Goal: Task Accomplishment & Management: Use online tool/utility

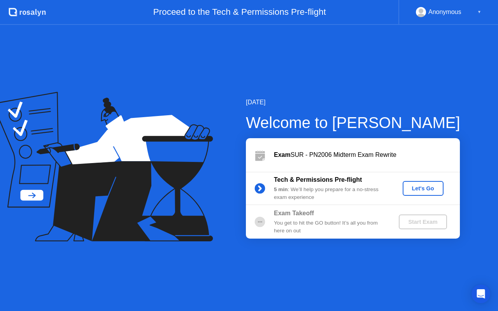
click at [415, 190] on div "Let's Go" at bounding box center [423, 188] width 35 height 6
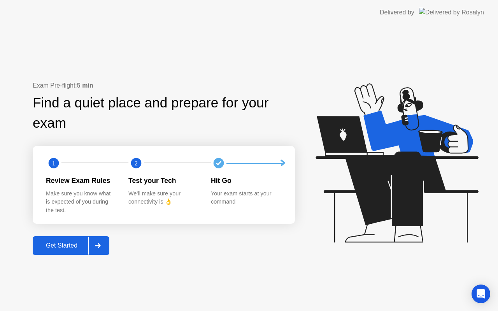
click at [101, 243] on icon at bounding box center [98, 245] width 6 height 5
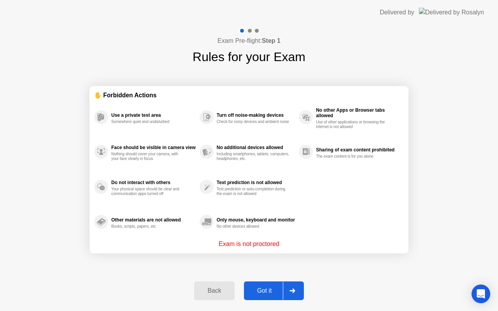
click at [269, 288] on div "Got it" at bounding box center [264, 290] width 37 height 7
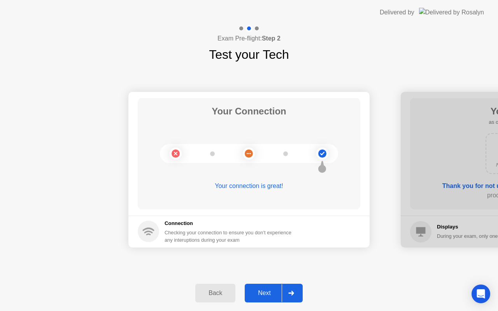
click at [297, 292] on div at bounding box center [291, 293] width 19 height 18
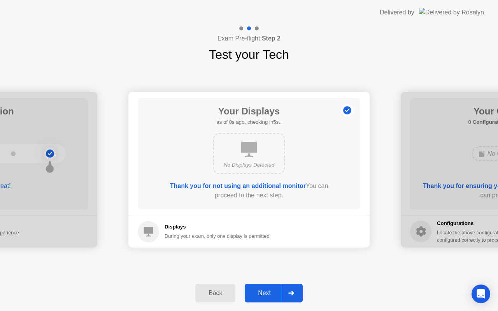
click at [297, 292] on div at bounding box center [291, 293] width 19 height 18
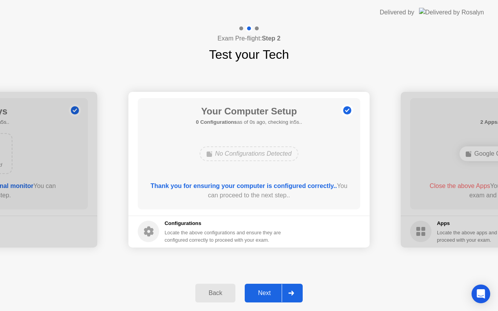
click at [297, 292] on div at bounding box center [291, 293] width 19 height 18
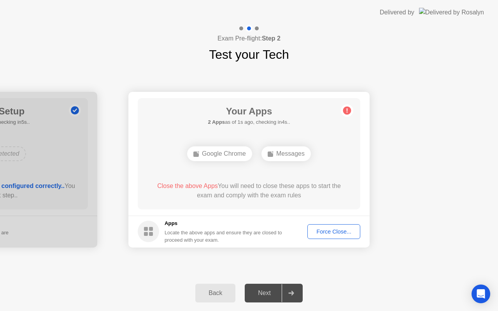
click at [326, 228] on div "Force Close..." at bounding box center [333, 231] width 47 height 6
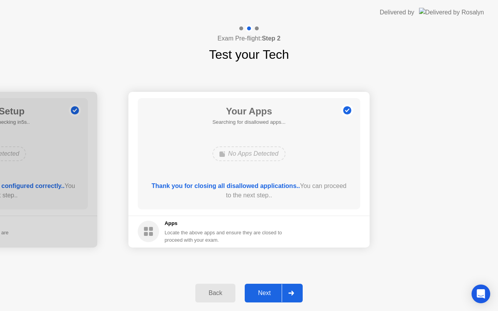
click at [289, 290] on div at bounding box center [291, 293] width 19 height 18
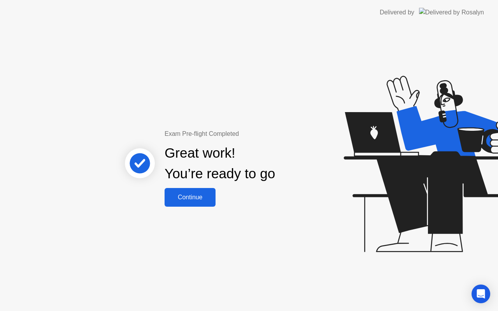
click at [194, 198] on div "Continue" at bounding box center [190, 197] width 46 height 7
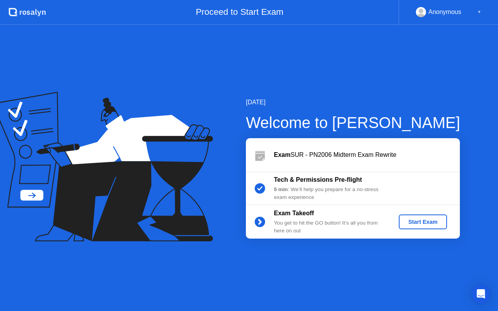
click at [413, 220] on div "Start Exam" at bounding box center [423, 222] width 42 height 6
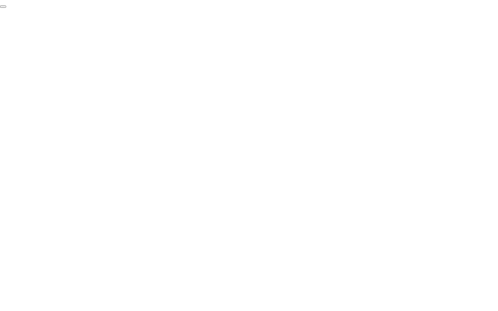
click at [6, 8] on button "End Proctoring Session" at bounding box center [3, 6] width 6 height 2
